Goal: Task Accomplishment & Management: Complete application form

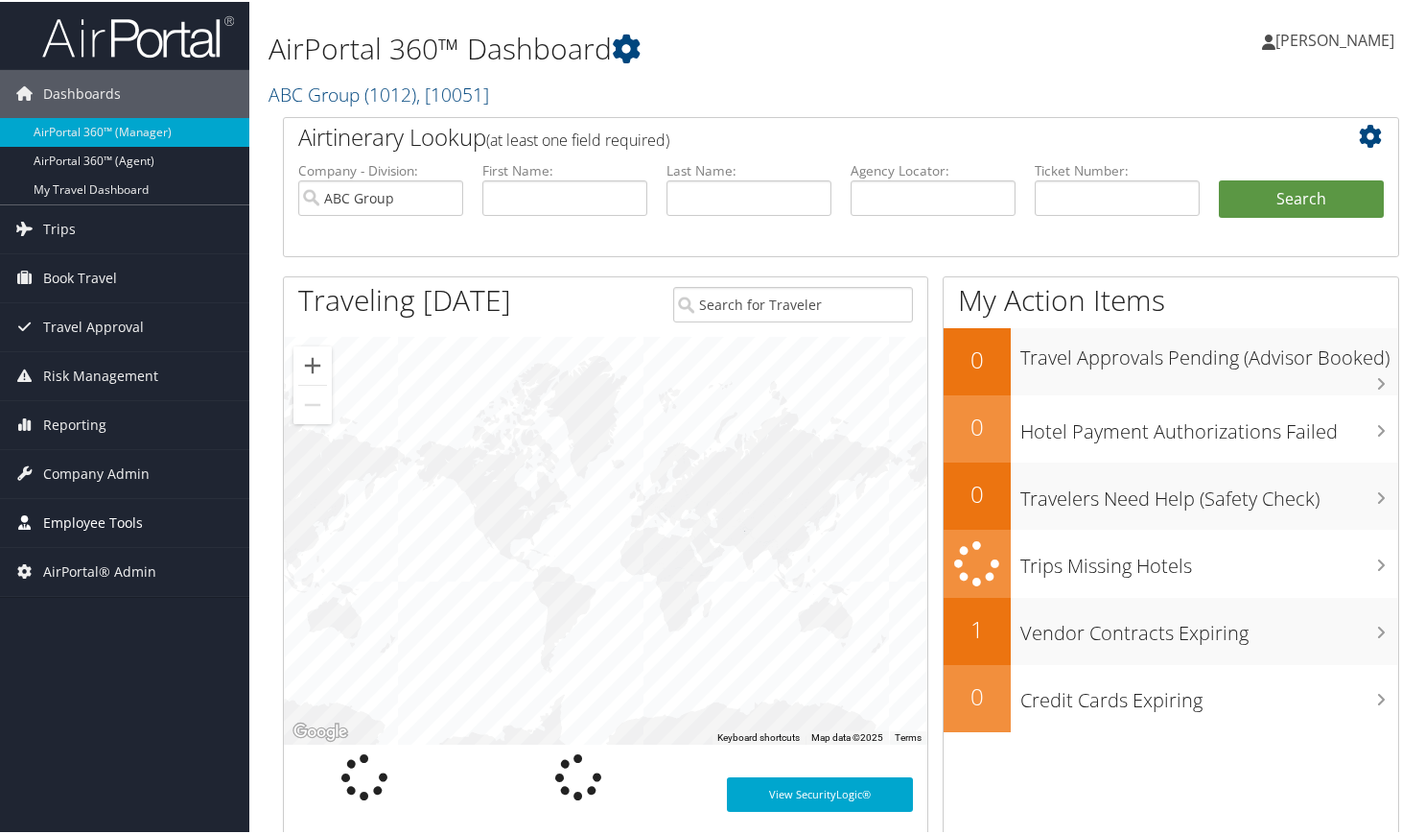
click at [110, 514] on span "Employee Tools" at bounding box center [93, 521] width 100 height 48
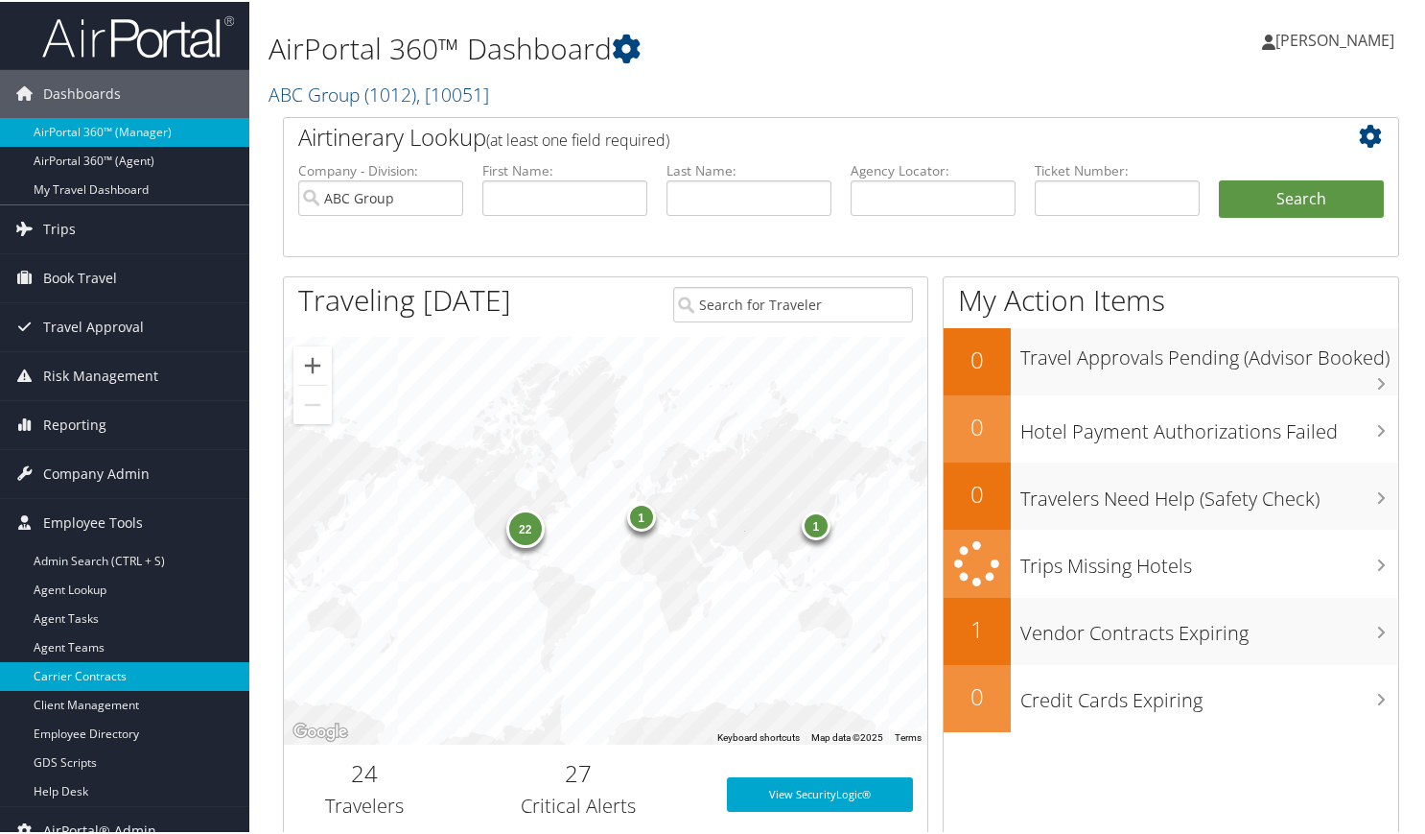
click at [106, 682] on link "Carrier Contracts" at bounding box center [124, 674] width 249 height 29
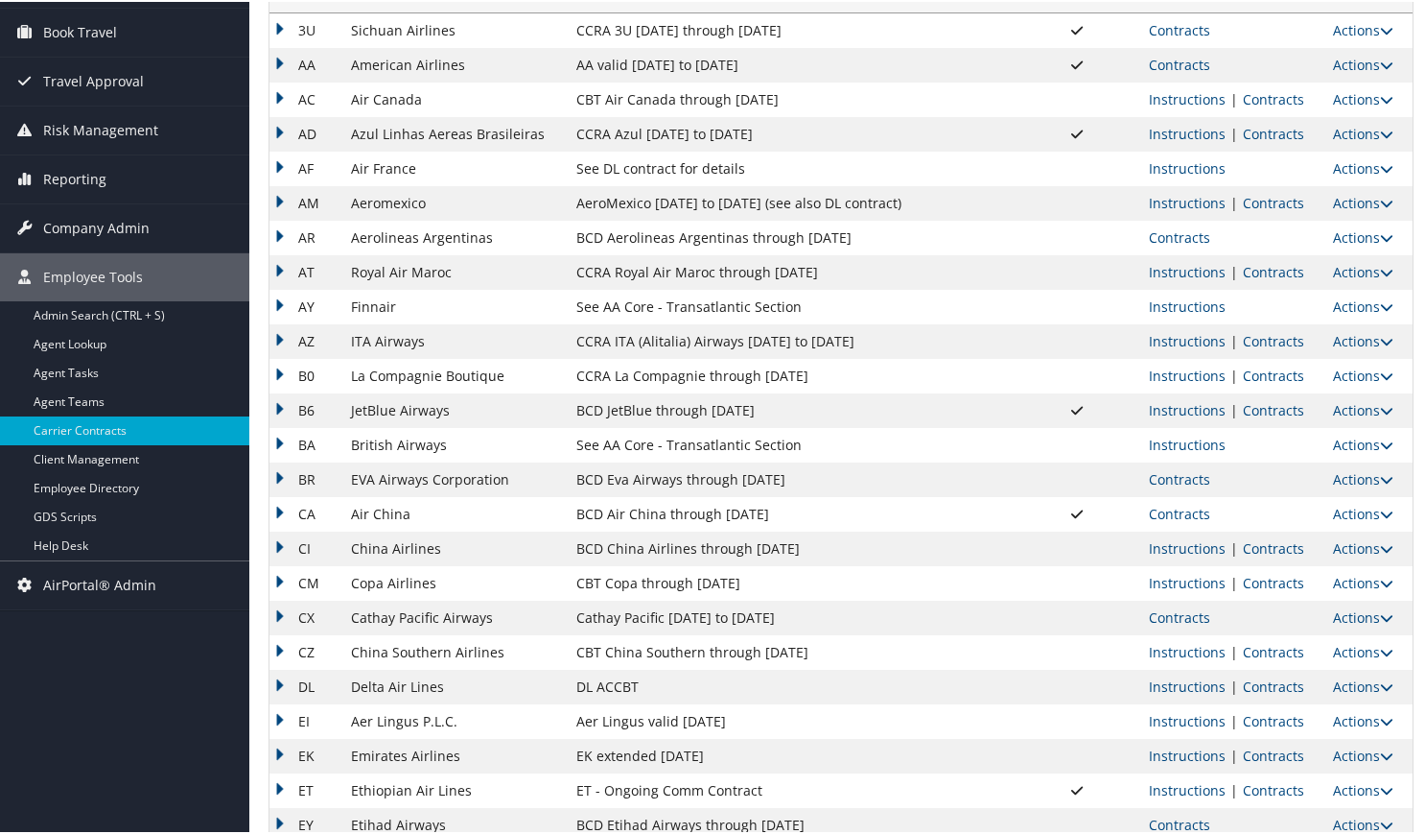
scroll to position [319, 0]
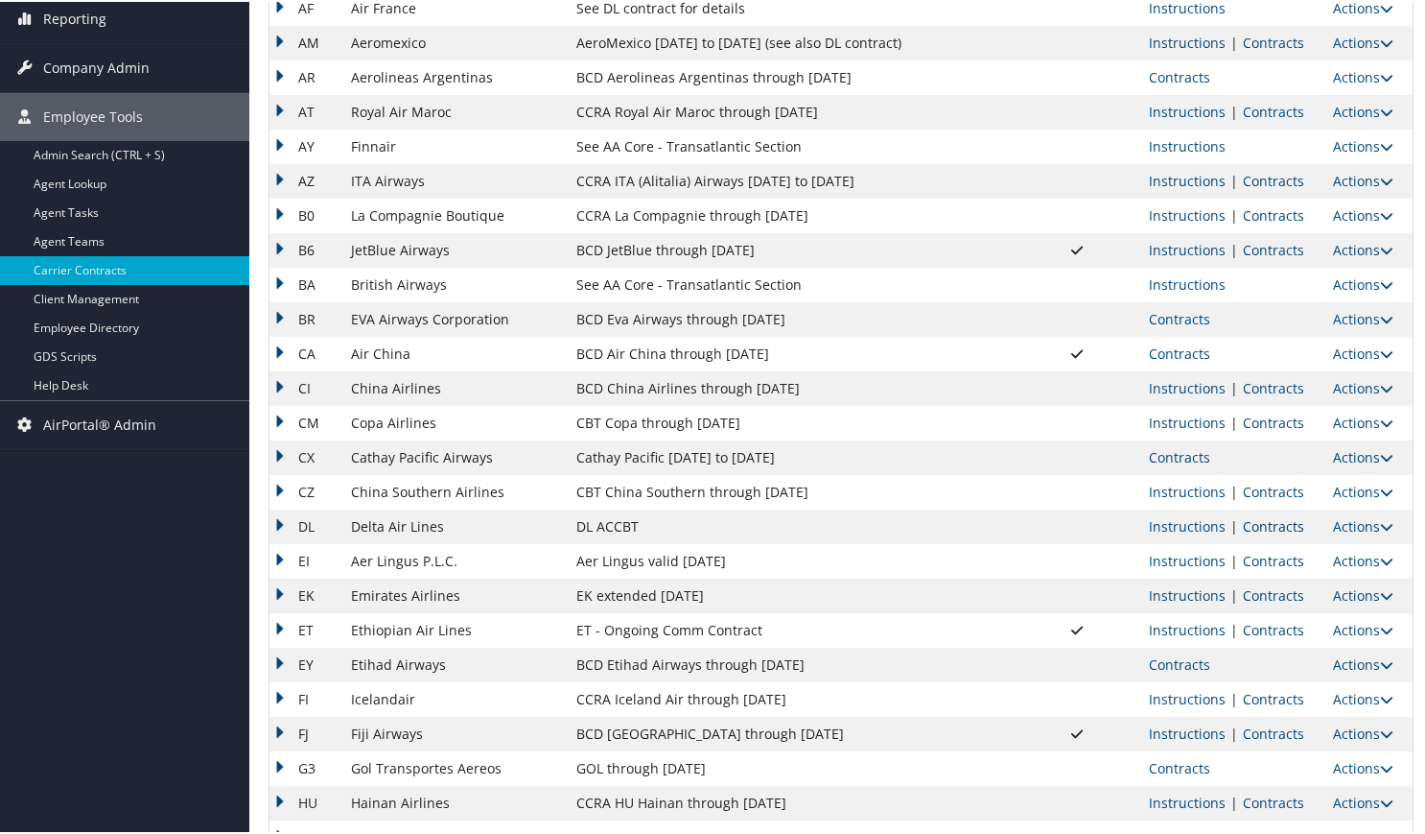
click at [1274, 527] on link "Contracts" at bounding box center [1273, 524] width 61 height 18
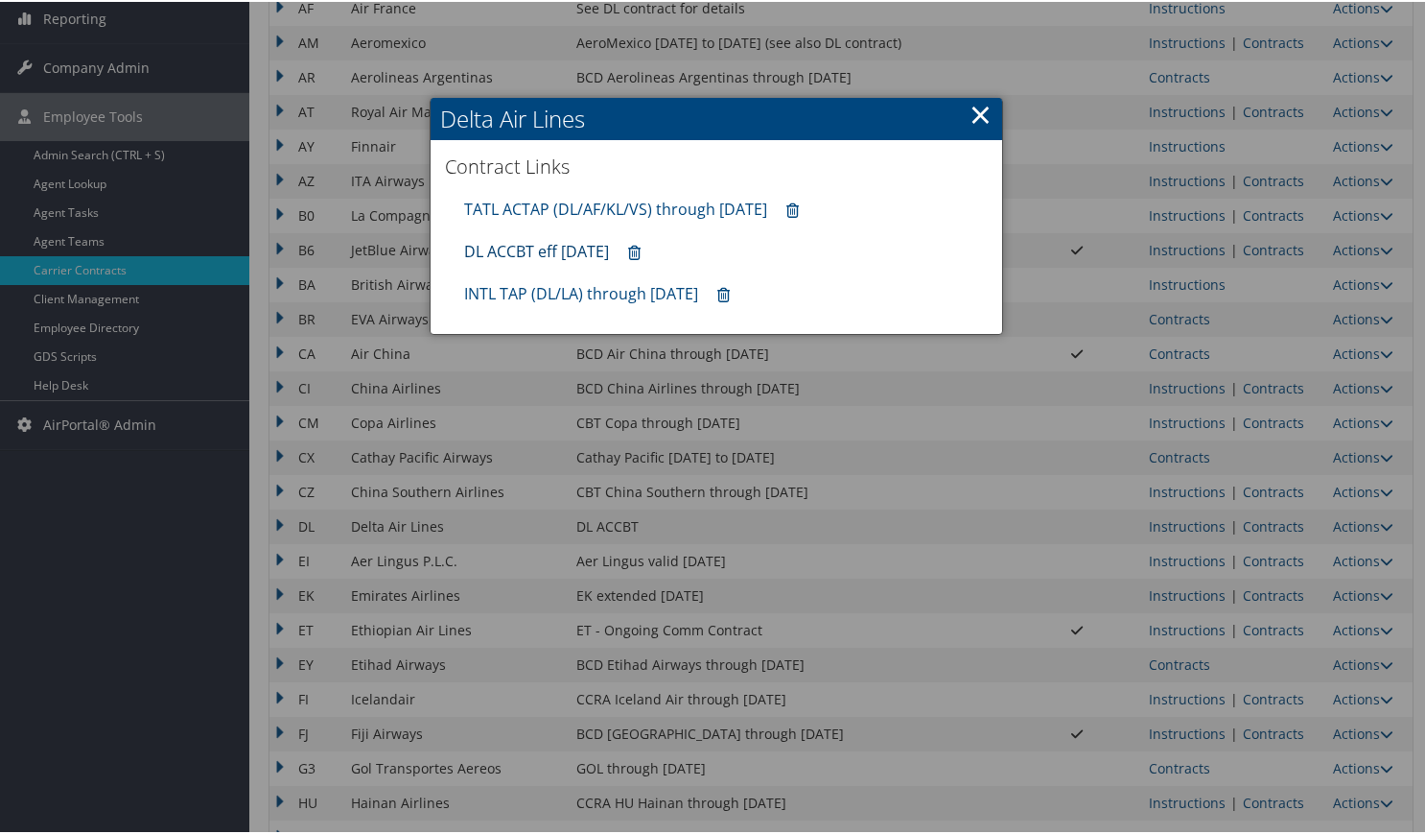
click at [536, 253] on link "DL ACCBT eff Aug 2025" at bounding box center [536, 249] width 145 height 21
click at [981, 106] on link "×" at bounding box center [981, 112] width 22 height 38
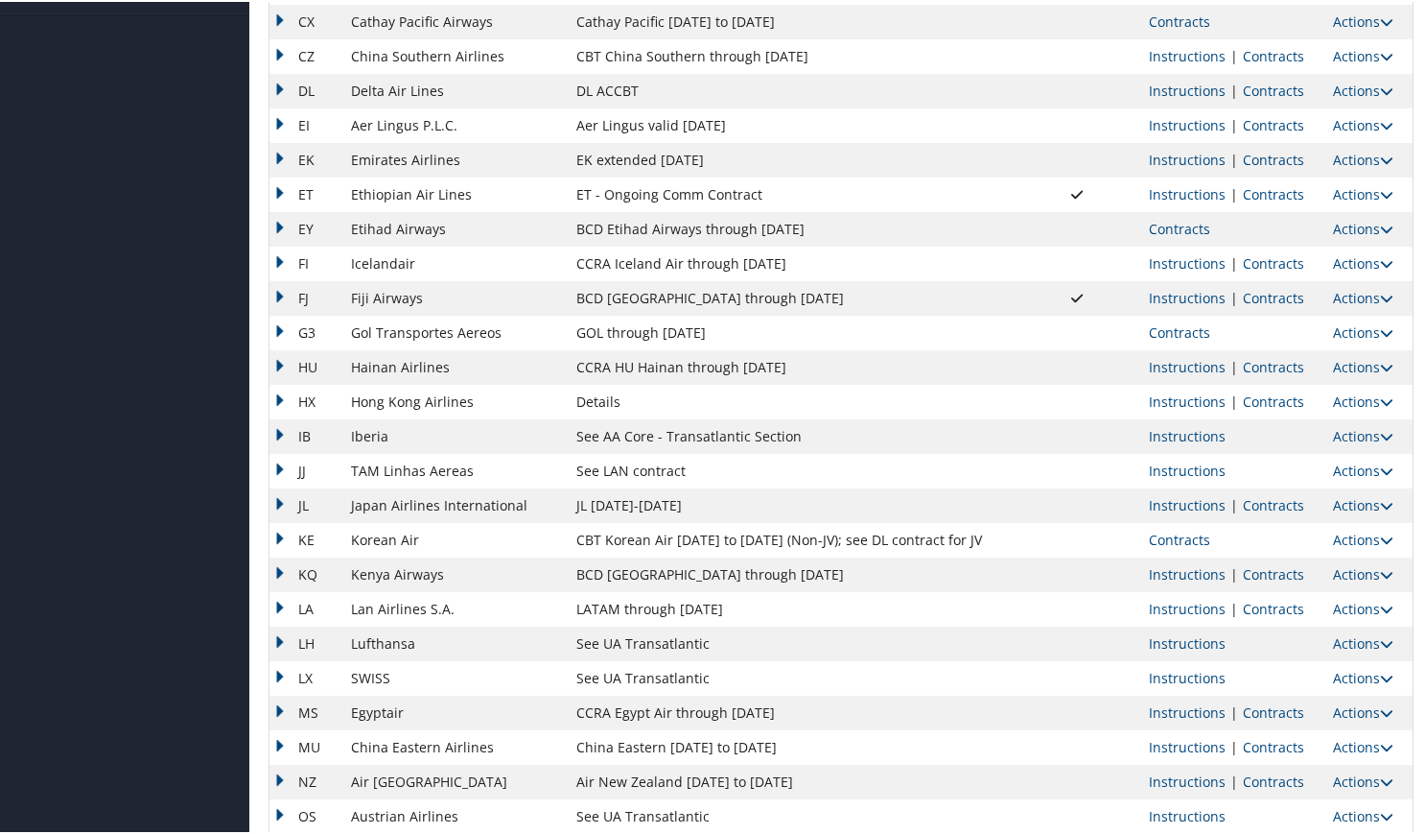
scroll to position [799, 0]
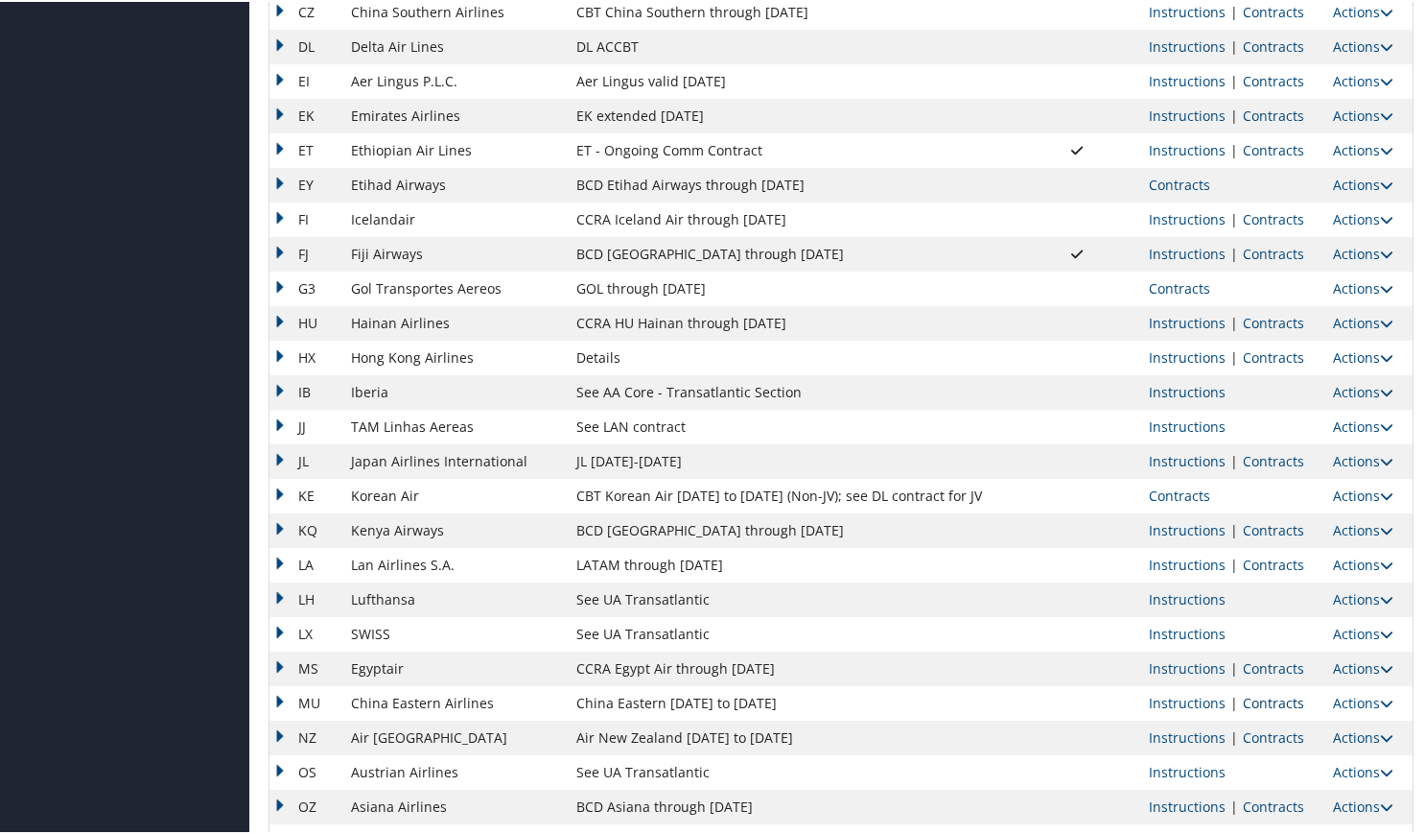
click at [1262, 703] on link "Contracts" at bounding box center [1273, 701] width 61 height 18
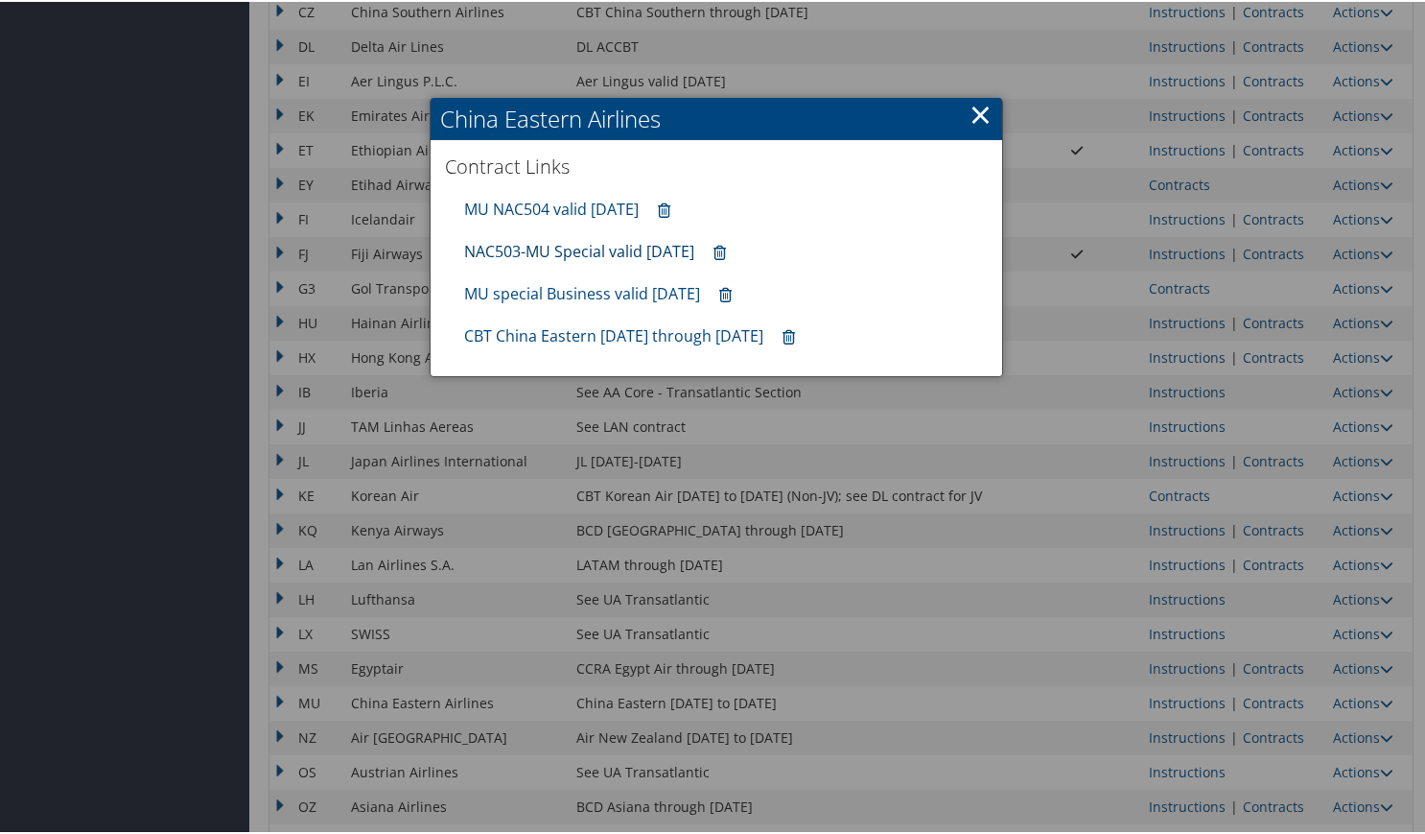
click at [538, 252] on link "NAC503-MU Special valid 30sep25" at bounding box center [579, 249] width 230 height 21
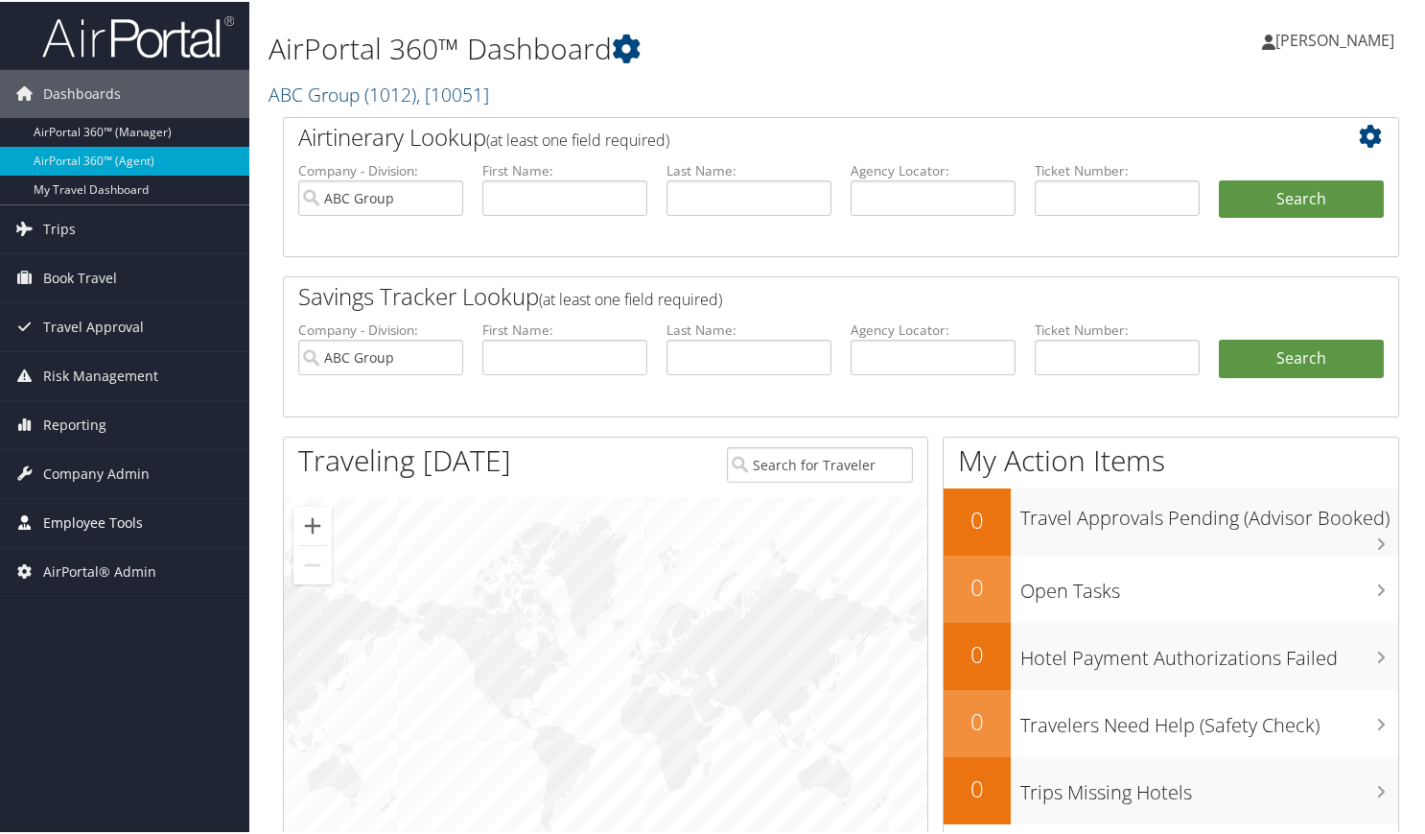
click at [129, 531] on span "Employee Tools" at bounding box center [93, 521] width 100 height 48
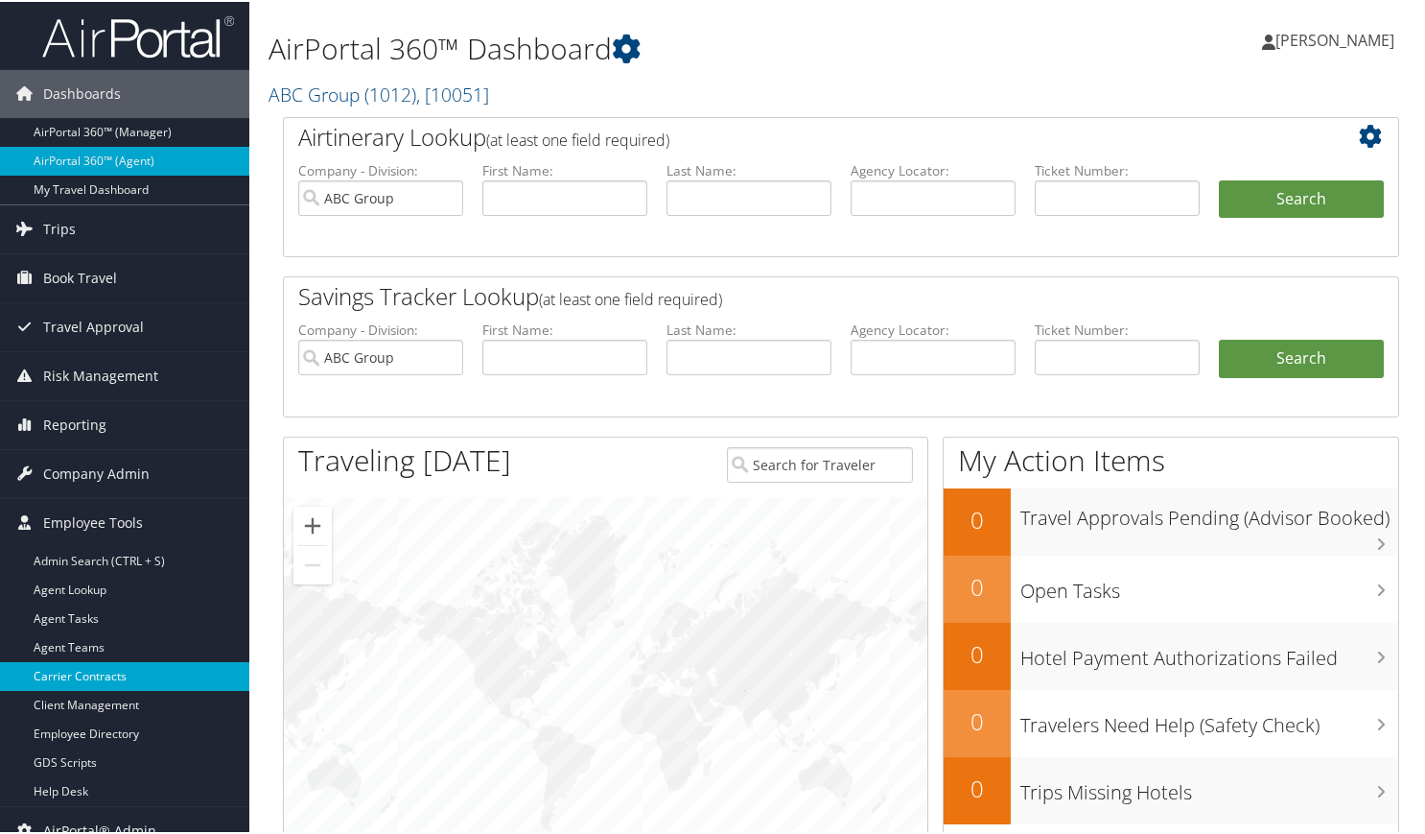
click at [111, 681] on link "Carrier Contracts" at bounding box center [124, 674] width 249 height 29
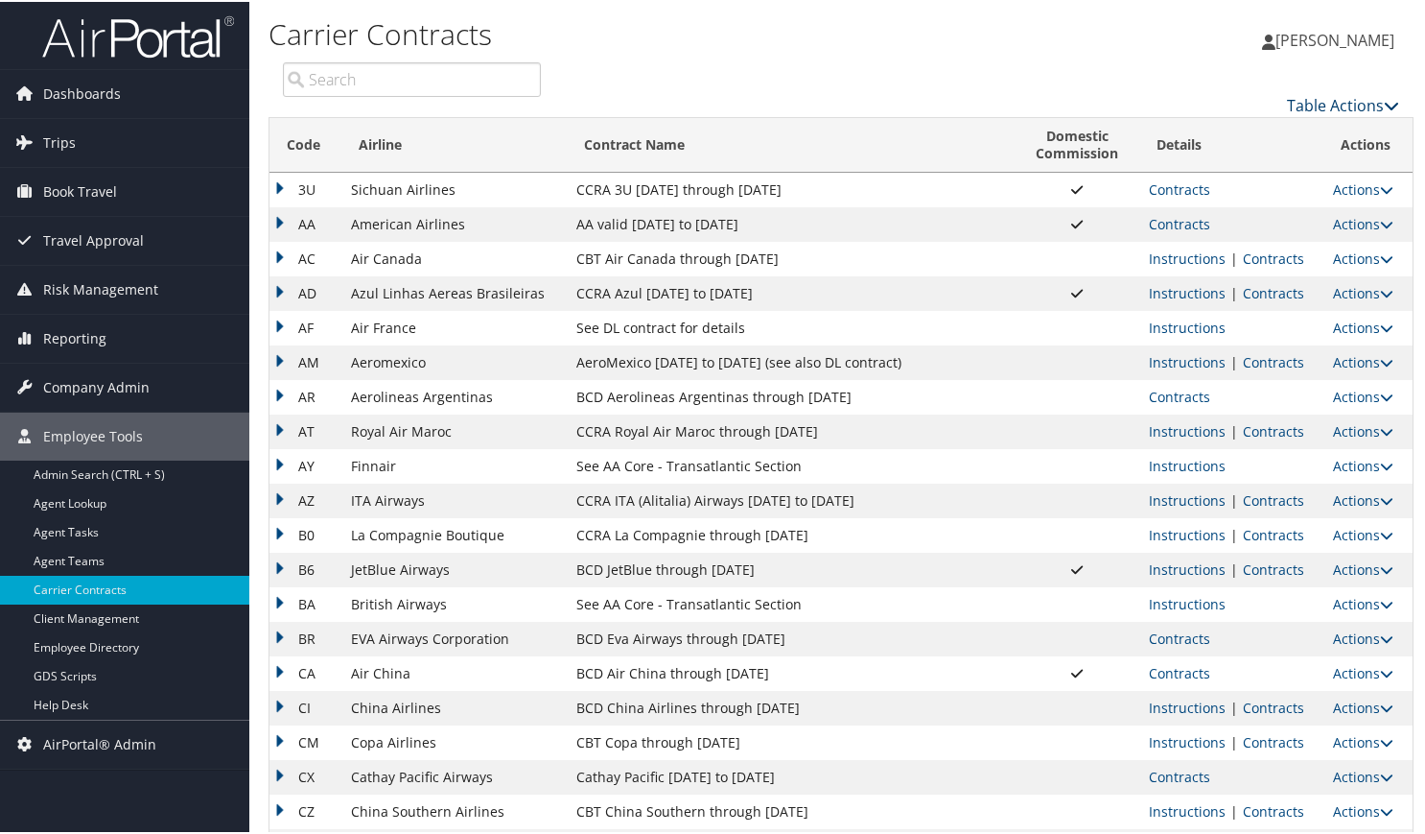
click at [1384, 104] on icon at bounding box center [1391, 103] width 15 height 15
click at [1263, 132] on link "Add New Contract" at bounding box center [1279, 133] width 252 height 33
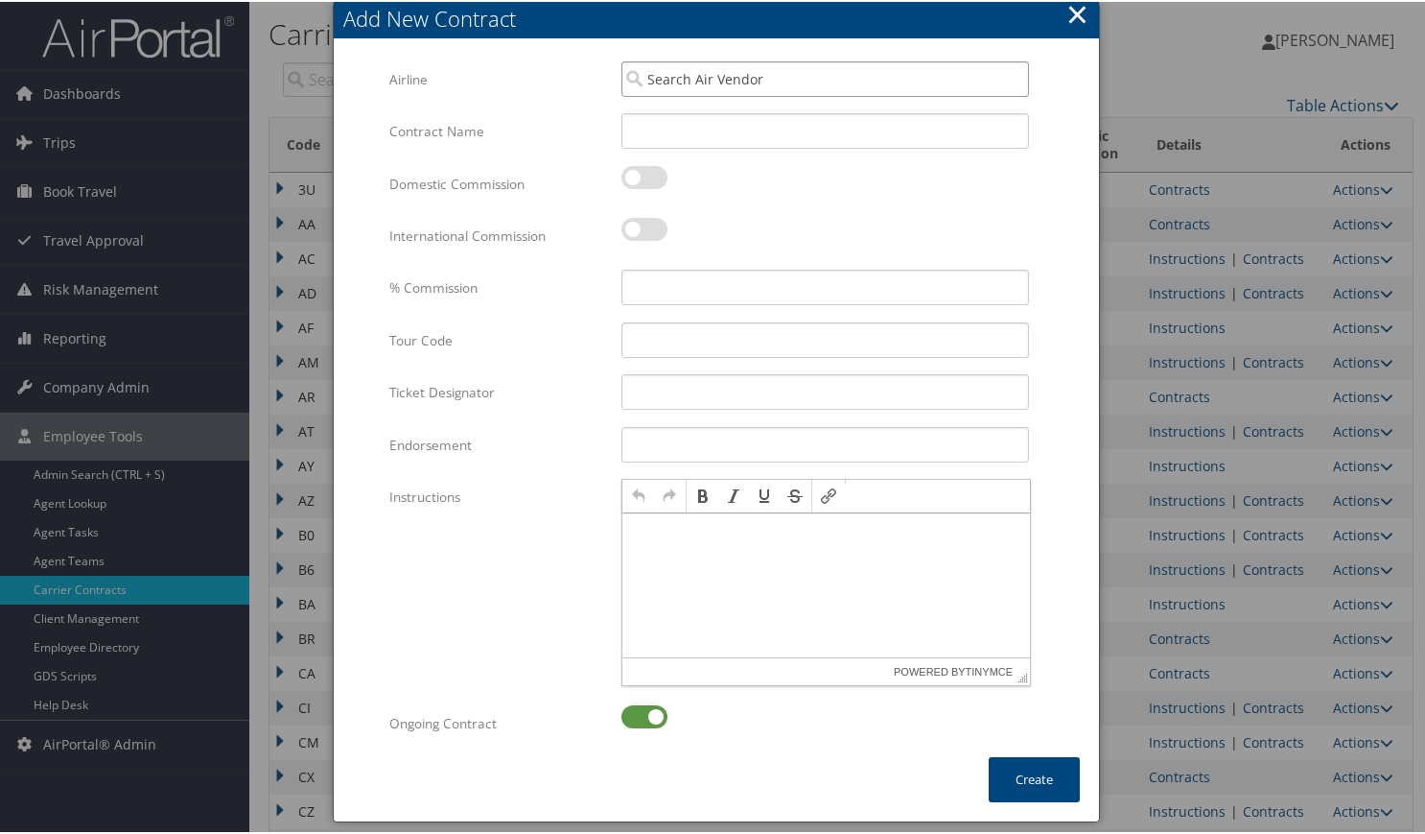
click at [781, 74] on input "search" at bounding box center [826, 76] width 408 height 35
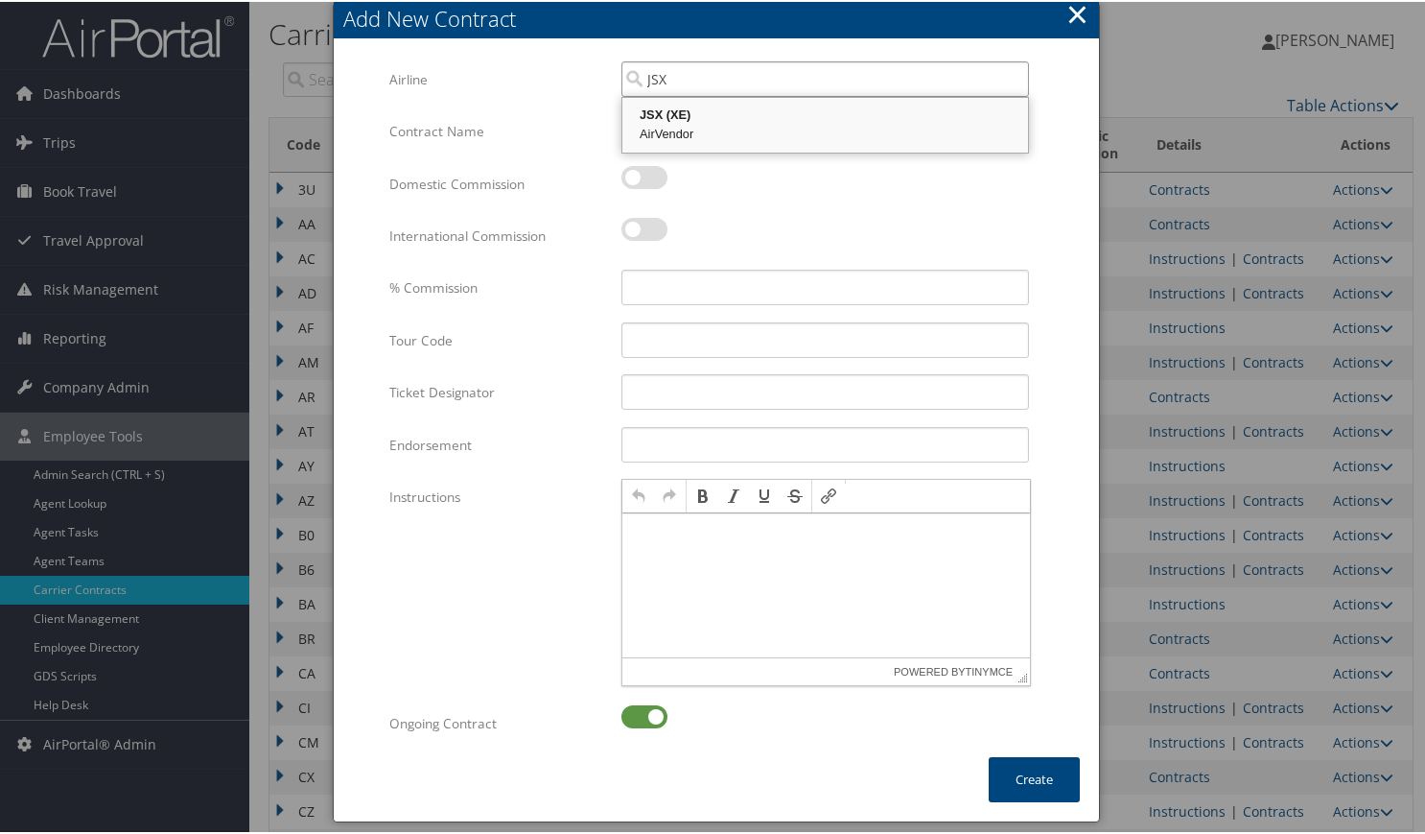
click at [770, 140] on div "AirVendor" at bounding box center [825, 132] width 400 height 19
type input "JSX"
click at [670, 134] on input "Contract Name" at bounding box center [826, 128] width 408 height 35
type input "JSX SABRE"
click at [623, 174] on label at bounding box center [645, 175] width 46 height 23
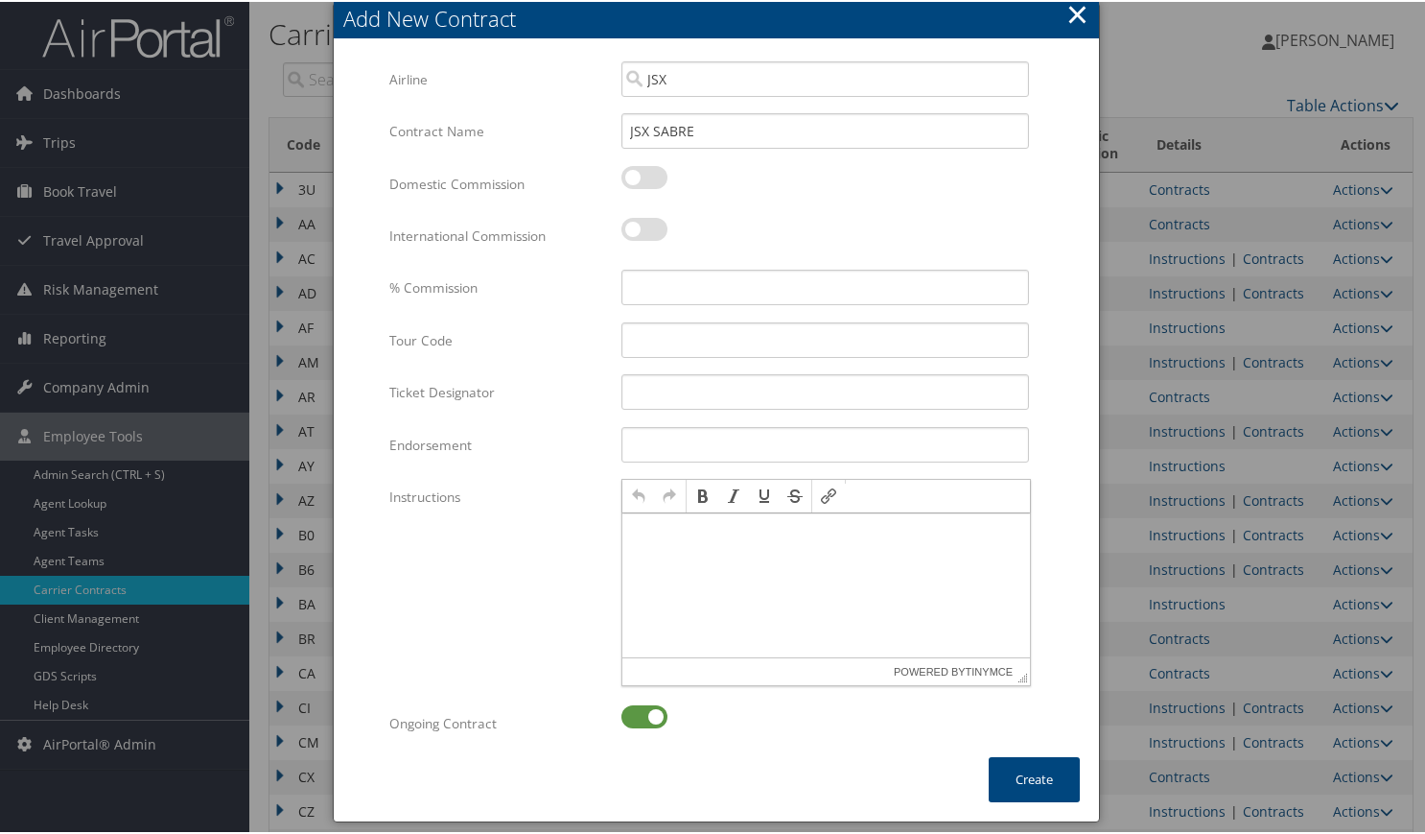
click at [631, 174] on input "checkbox" at bounding box center [637, 179] width 12 height 12
checkbox input "true"
click at [624, 223] on label at bounding box center [645, 227] width 46 height 23
click at [631, 224] on input "checkbox" at bounding box center [637, 230] width 12 height 12
checkbox input "true"
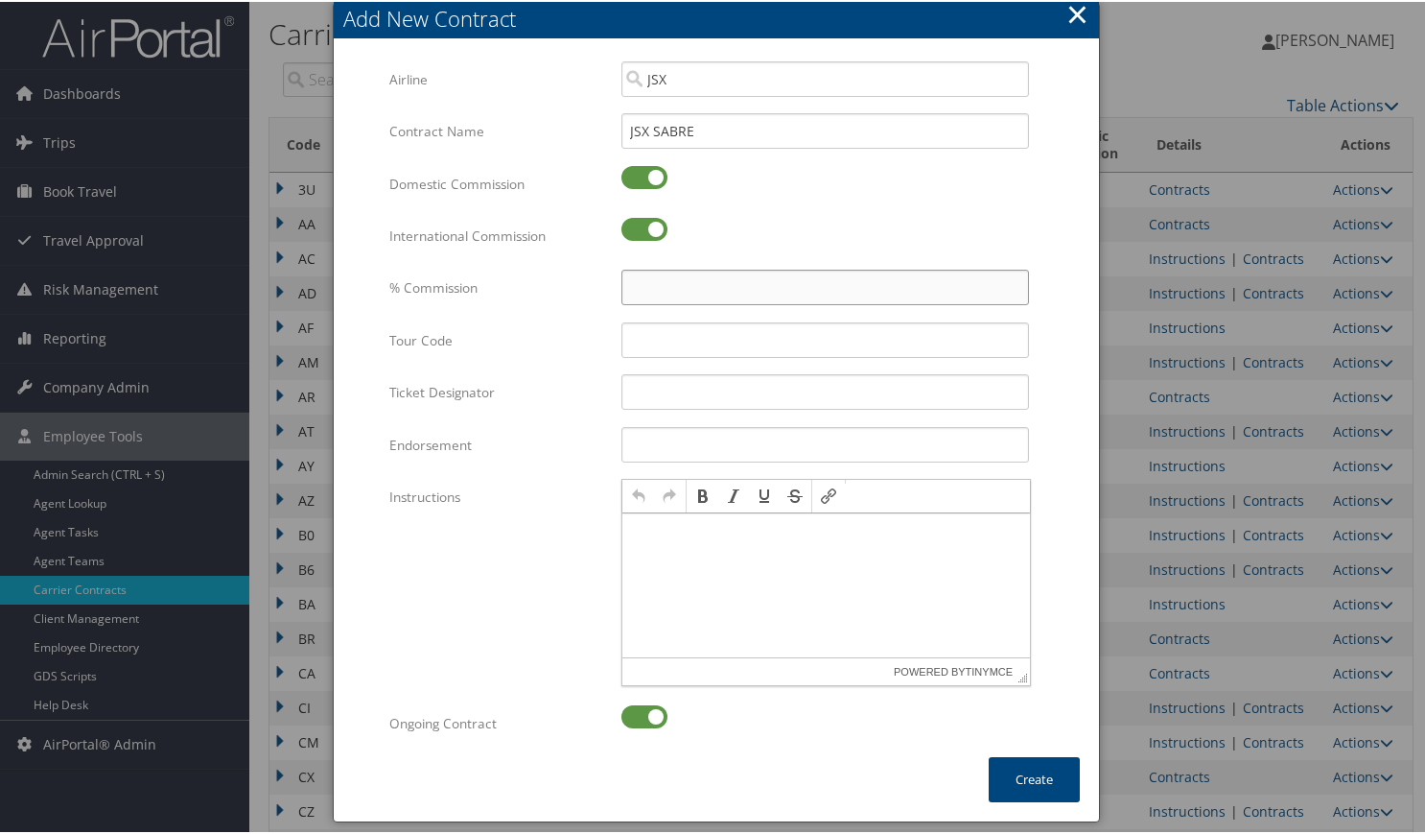
click at [681, 288] on input "% Commission" at bounding box center [826, 285] width 408 height 35
type input "3%"
click at [723, 549] on html at bounding box center [827, 532] width 408 height 38
click at [713, 130] on input "JSX SABRE" at bounding box center [826, 128] width 408 height 35
click at [666, 131] on input "JSX eff [DATE]" at bounding box center [826, 128] width 408 height 35
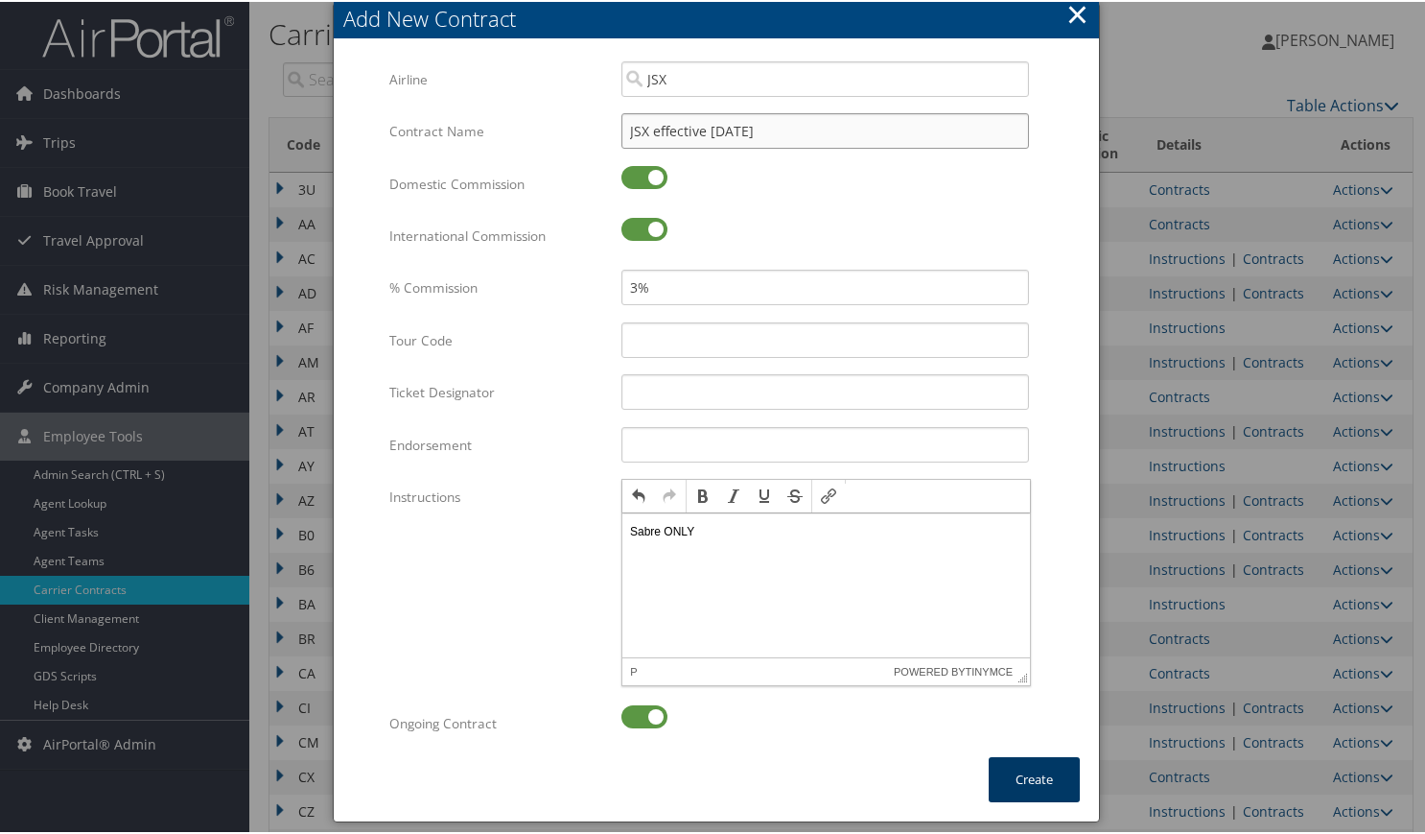
type input "JSX effective [DATE]"
click at [1022, 774] on button "Create" at bounding box center [1034, 777] width 91 height 45
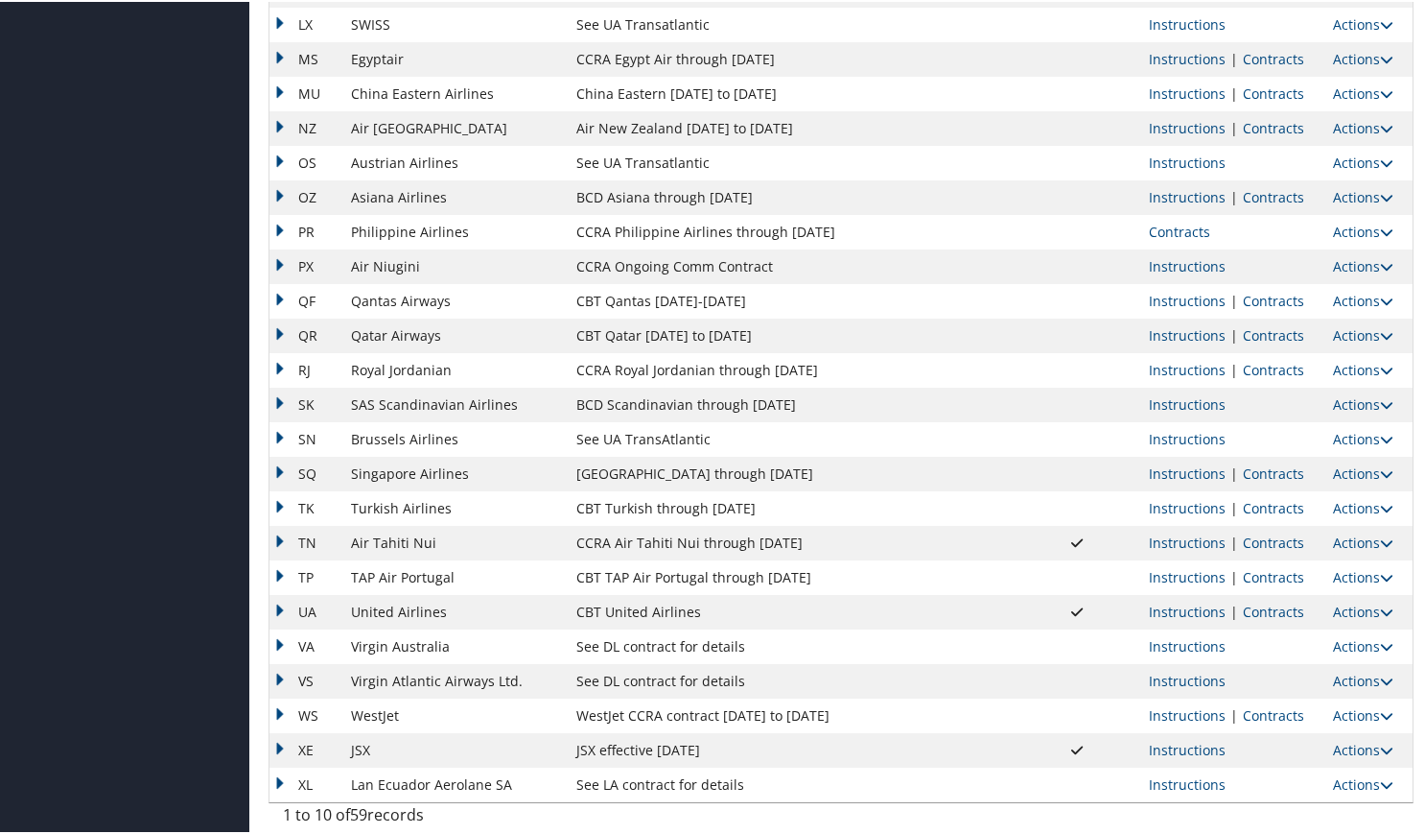
scroll to position [1408, 0]
click at [1364, 746] on link "Actions" at bounding box center [1363, 748] width 60 height 18
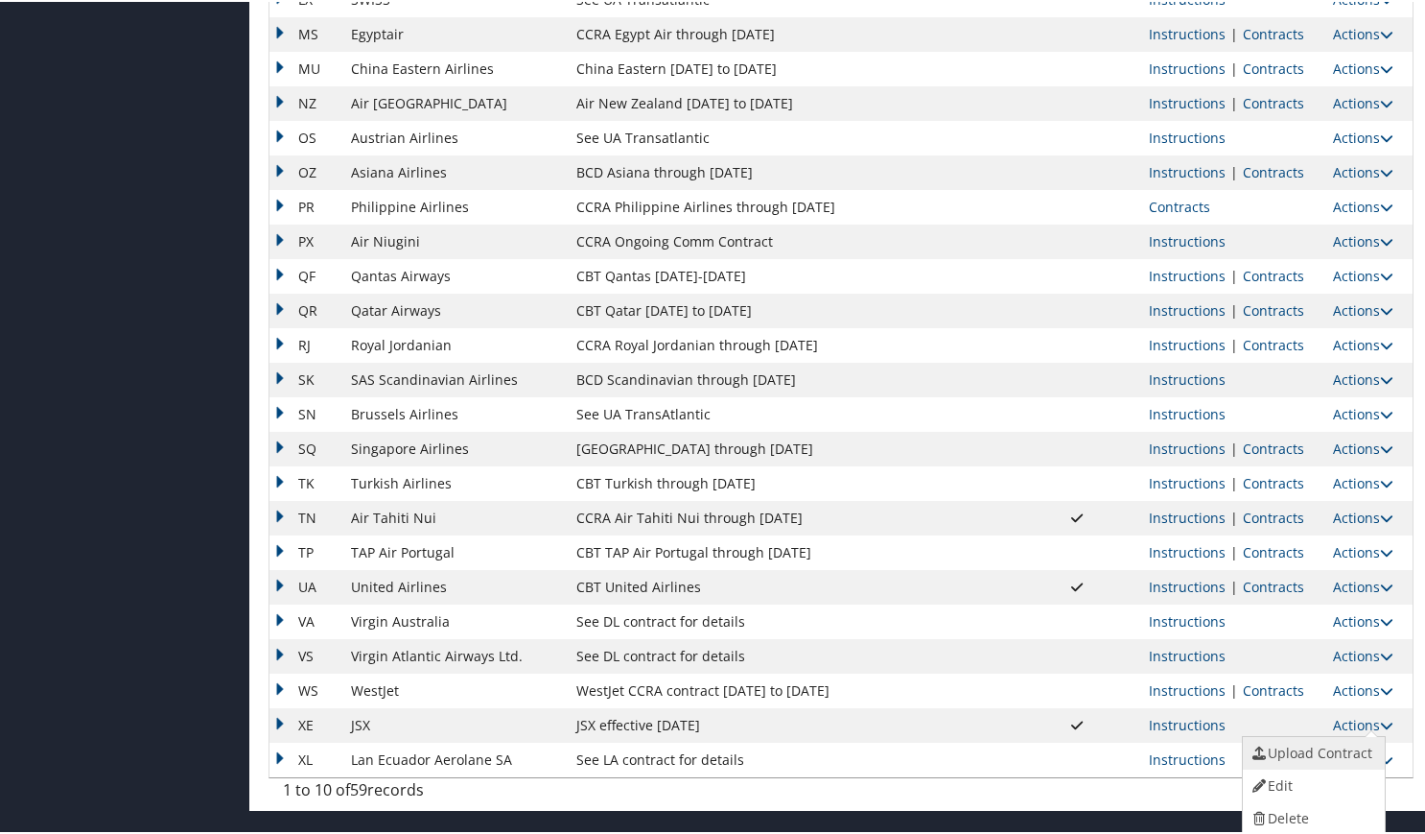
click at [1319, 755] on link "Upload Contract" at bounding box center [1311, 751] width 137 height 33
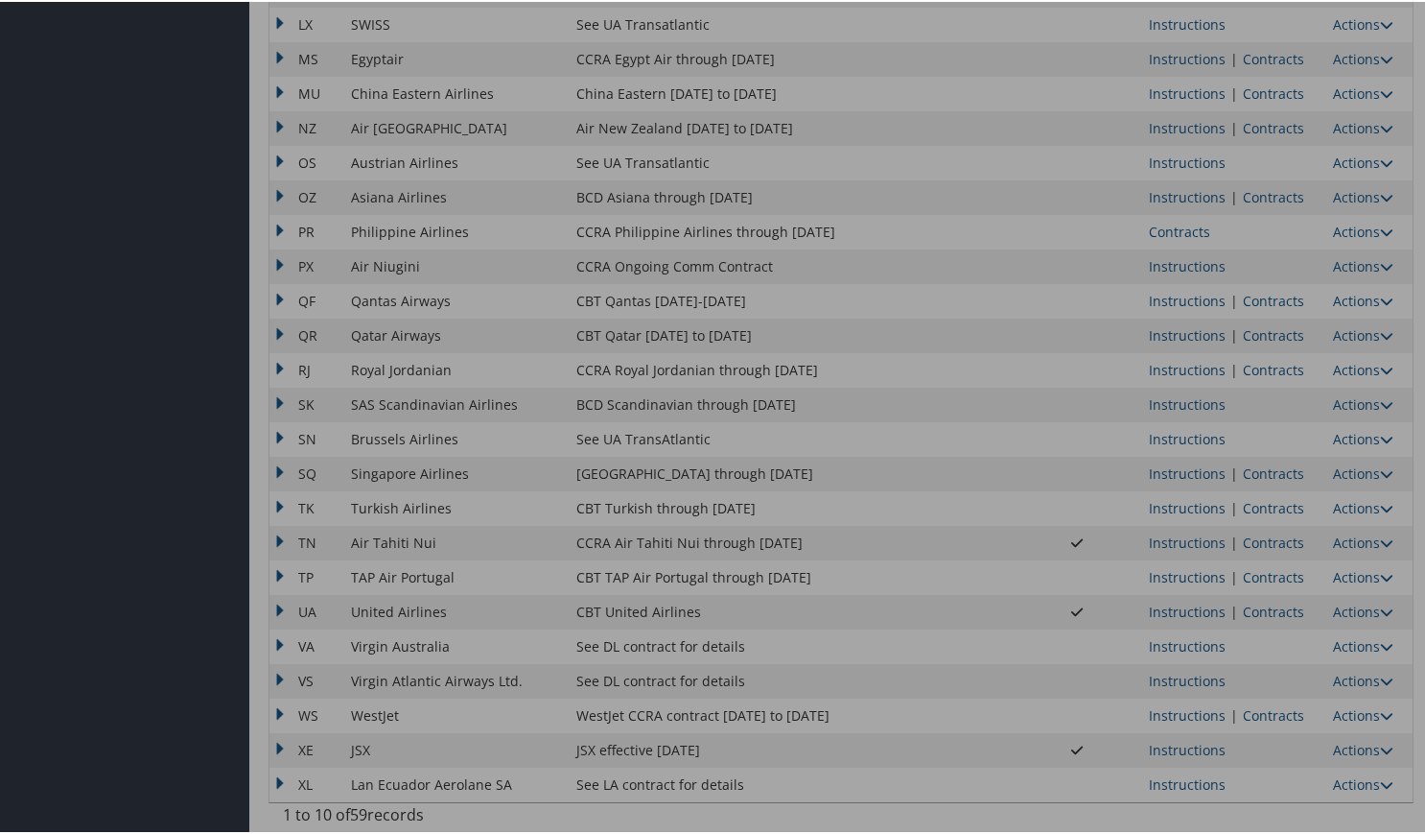
scroll to position [1408, 0]
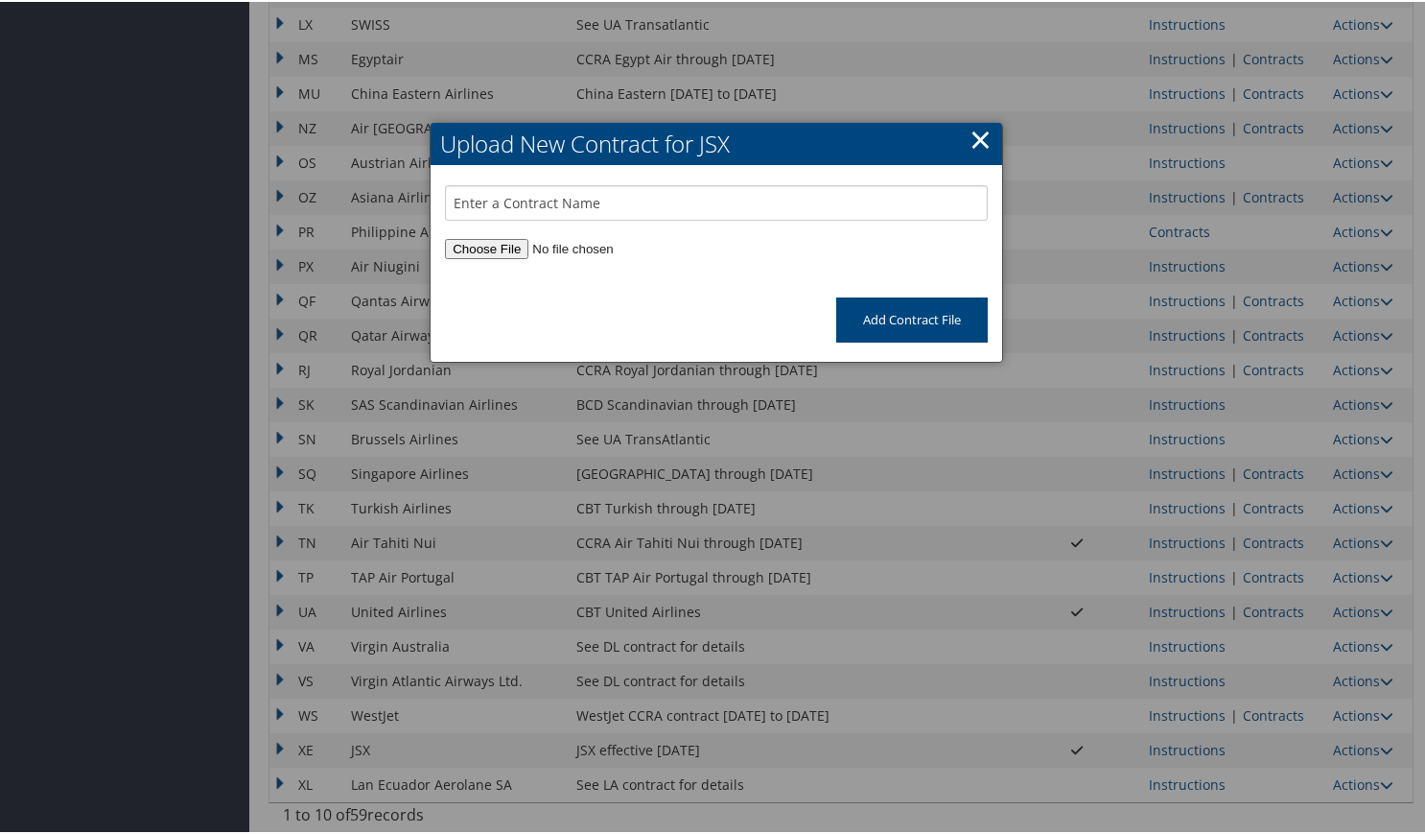
click at [497, 247] on input "file" at bounding box center [716, 247] width 543 height 20
type input "C:\fakepath\Complete_with_Docusign_Christopherson_Travel (1).pdf"
click at [597, 209] on input "text" at bounding box center [716, 200] width 543 height 35
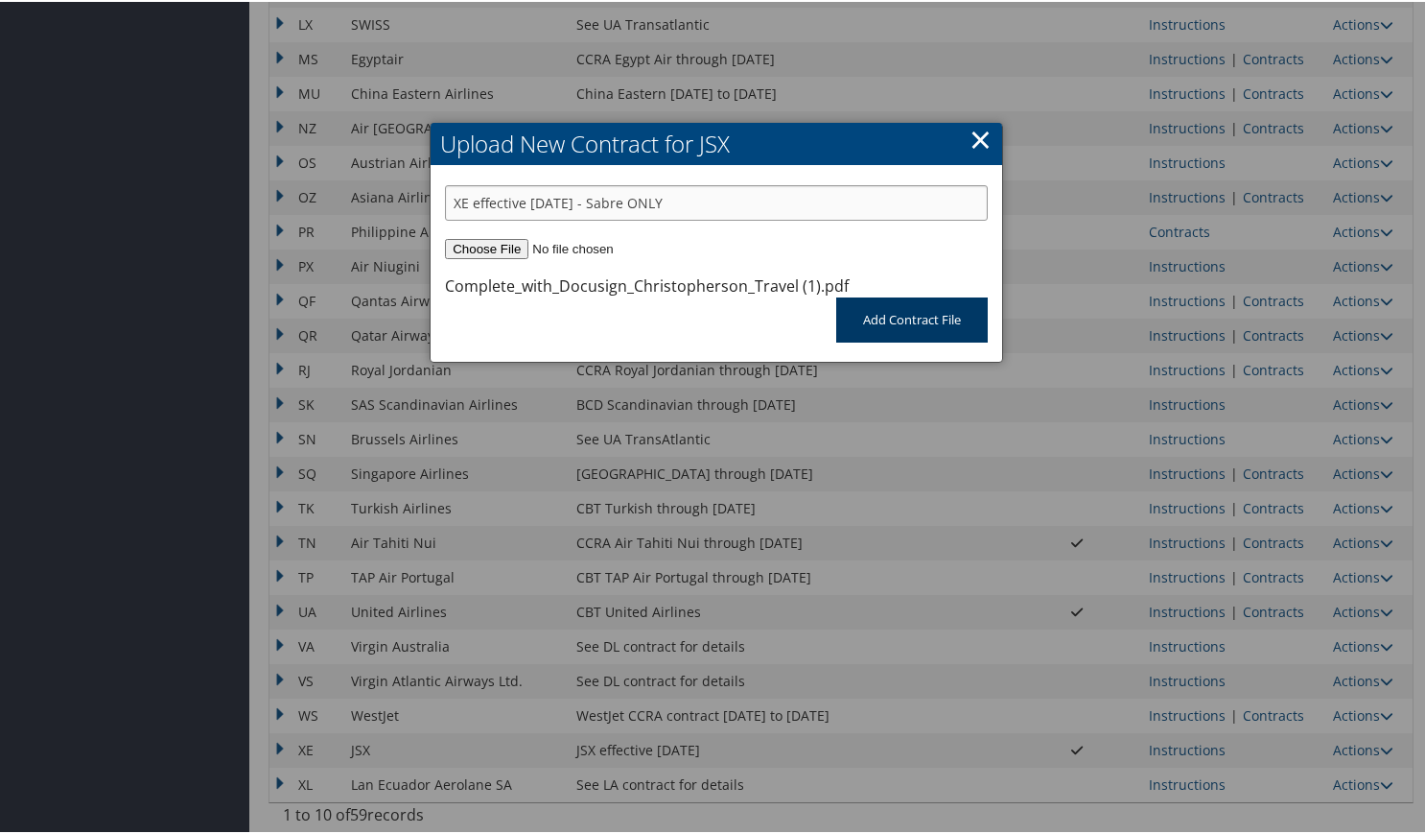
type input "XE effective [DATE] - Sabre ONLY"
click at [917, 328] on input "Add Contract File" at bounding box center [912, 317] width 152 height 45
